Goal: Communication & Community: Answer question/provide support

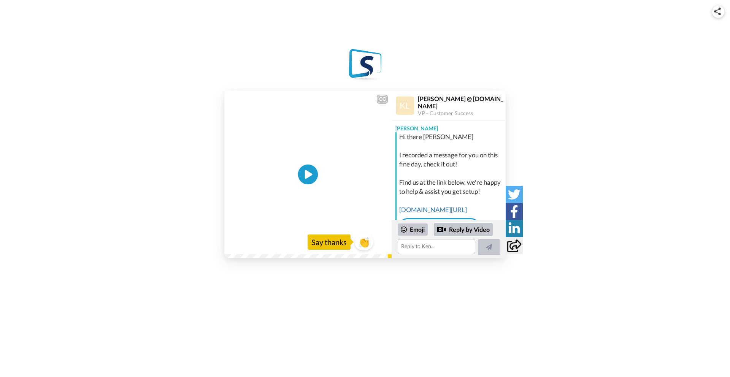
click at [308, 176] on icon "Play/Pause" at bounding box center [308, 175] width 20 height 36
click at [231, 254] on div "0:11 / 0:23" at bounding box center [307, 246] width 167 height 16
drag, startPoint x: 313, startPoint y: 254, endPoint x: 257, endPoint y: 260, distance: 56.3
click at [257, 260] on div "CC Play/Pause Hello there, [PERSON_NAME]. 0:11 / 0:23 👏 Say thanks [PERSON_NAME…" at bounding box center [365, 140] width 730 height 281
click at [308, 177] on icon "Play/Pause" at bounding box center [308, 175] width 20 height 36
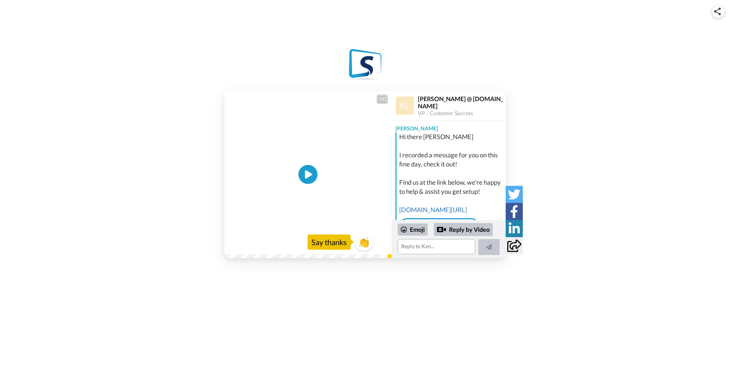
click at [235, 254] on div "0:23 / 0:23" at bounding box center [307, 246] width 167 height 16
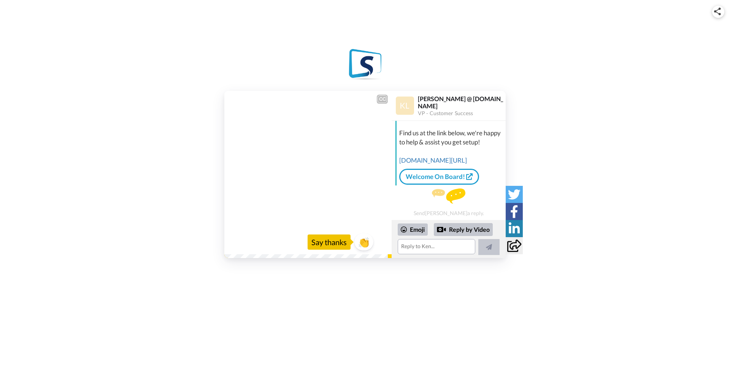
scroll to position [77, 0]
click at [444, 249] on textarea at bounding box center [437, 246] width 78 height 15
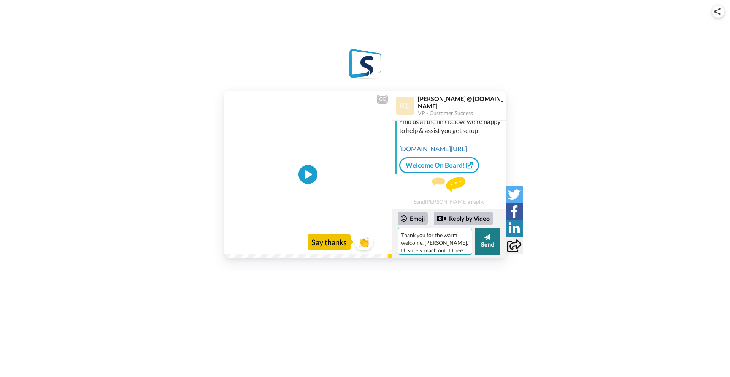
type textarea "Thank you for the warm welcome. [PERSON_NAME]. I'll surely reach out if I need …"
click at [492, 240] on button "Send" at bounding box center [487, 241] width 24 height 27
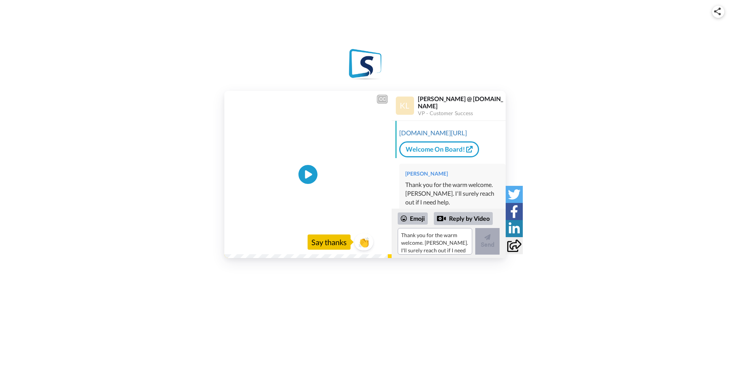
scroll to position [119, 0]
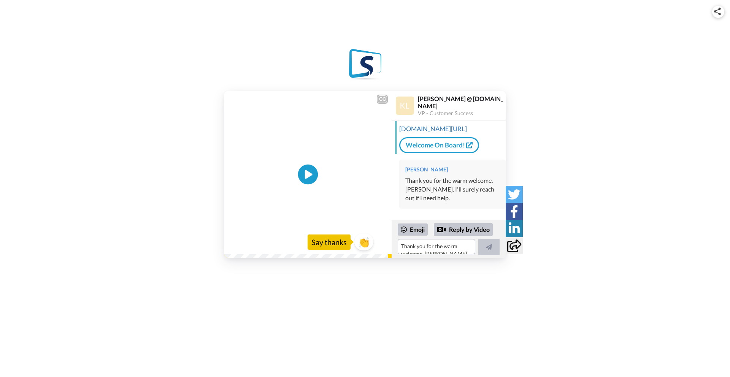
click at [306, 176] on icon "Play/Pause" at bounding box center [308, 175] width 20 height 36
click at [235, 245] on span "0:09" at bounding box center [236, 244] width 14 height 10
